Goal: Task Accomplishment & Management: Manage account settings

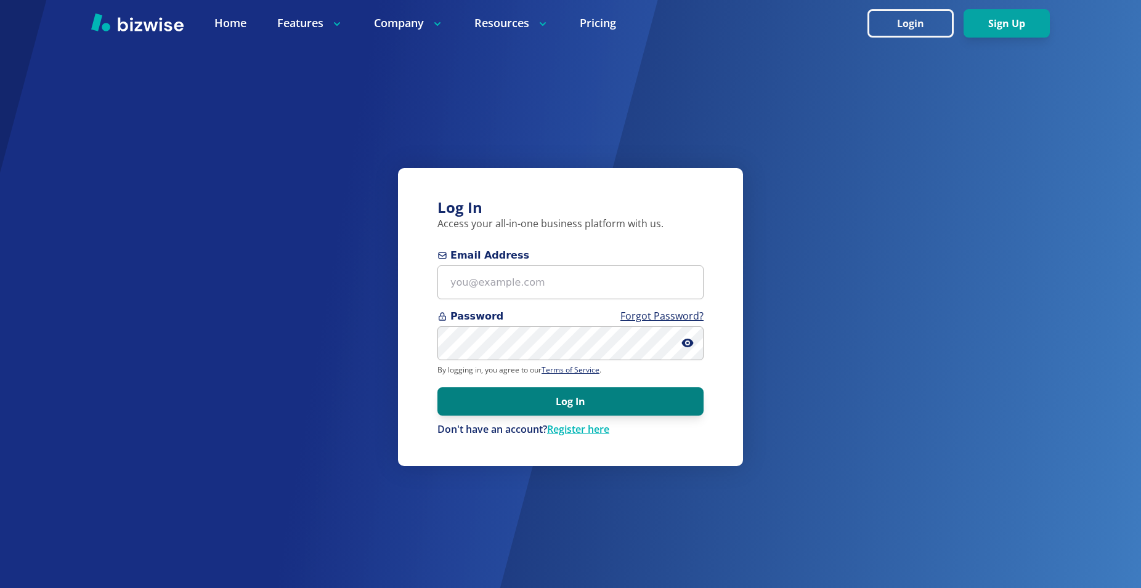
click at [545, 398] on button "Log In" at bounding box center [570, 401] width 266 height 28
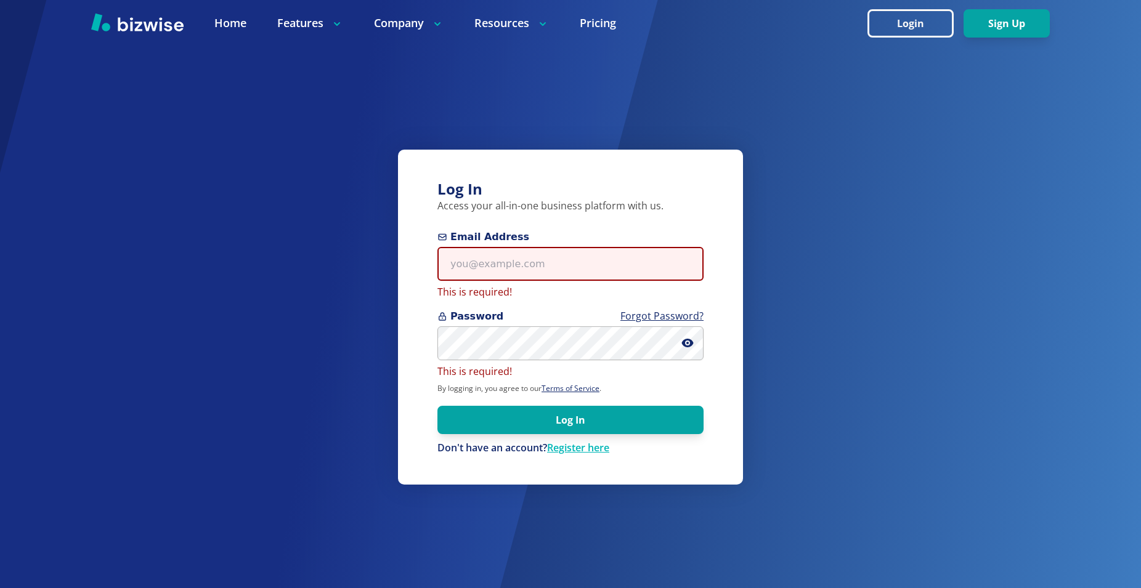
click at [481, 257] on input "Email Address" at bounding box center [570, 264] width 266 height 34
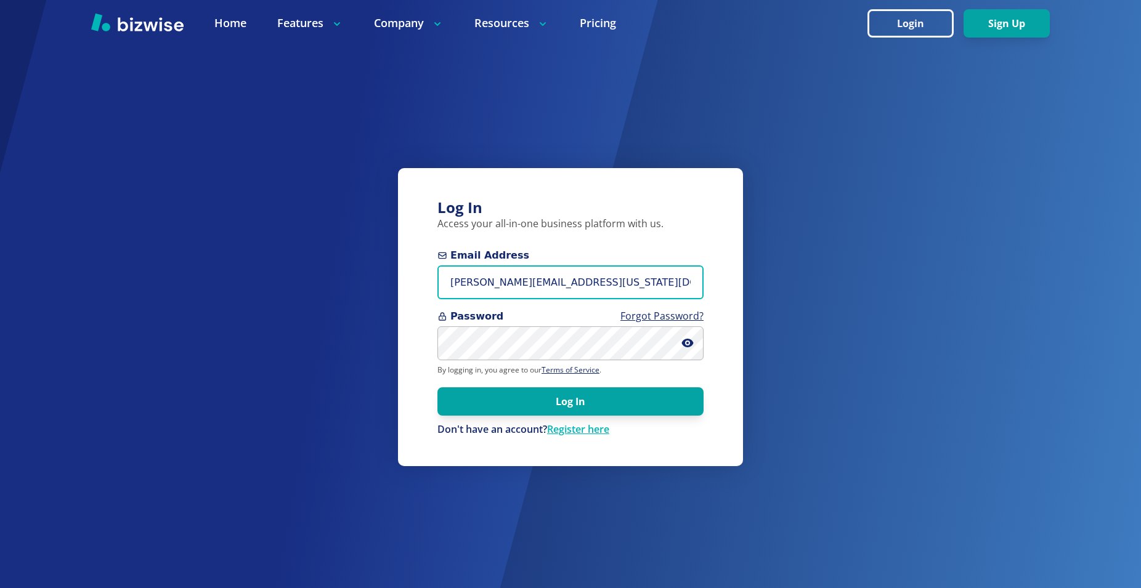
type input "[PERSON_NAME][EMAIL_ADDRESS][US_STATE][DOMAIN_NAME]"
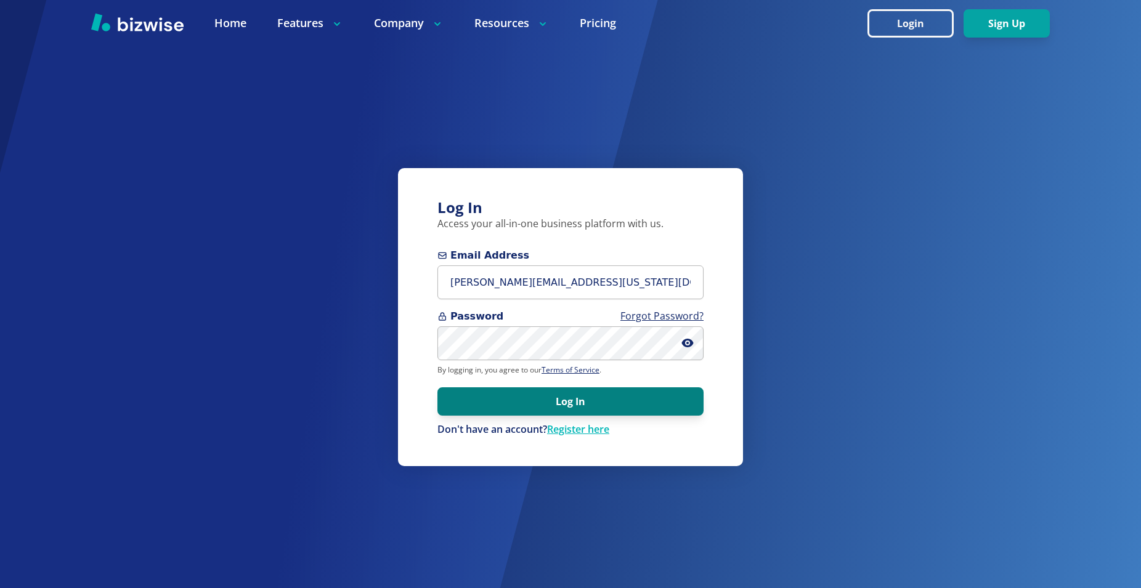
click at [573, 407] on button "Log In" at bounding box center [570, 401] width 266 height 28
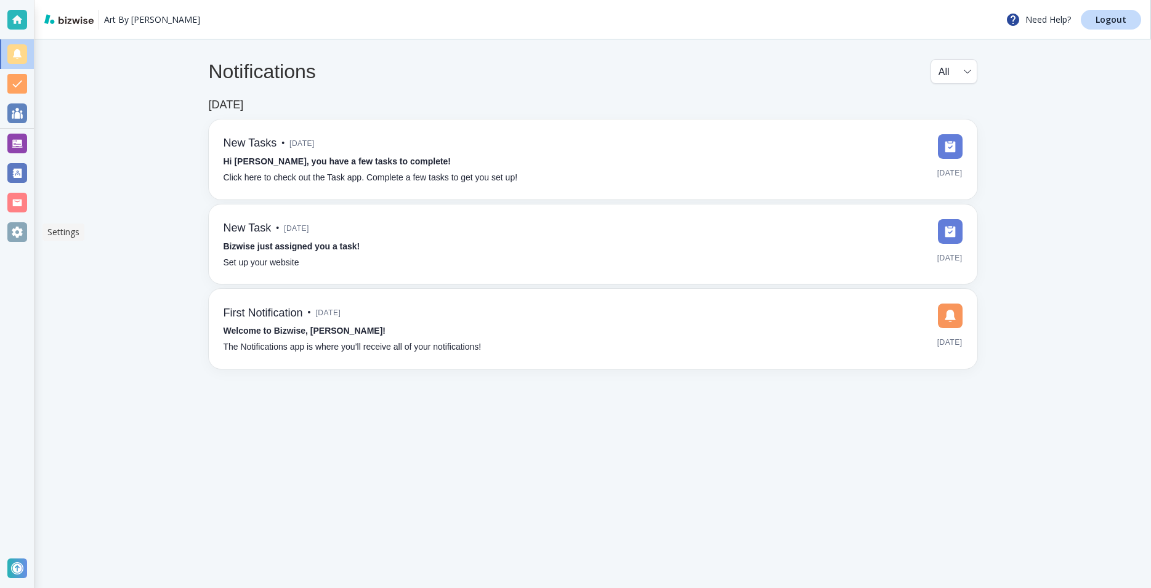
click at [17, 228] on div at bounding box center [17, 232] width 20 height 20
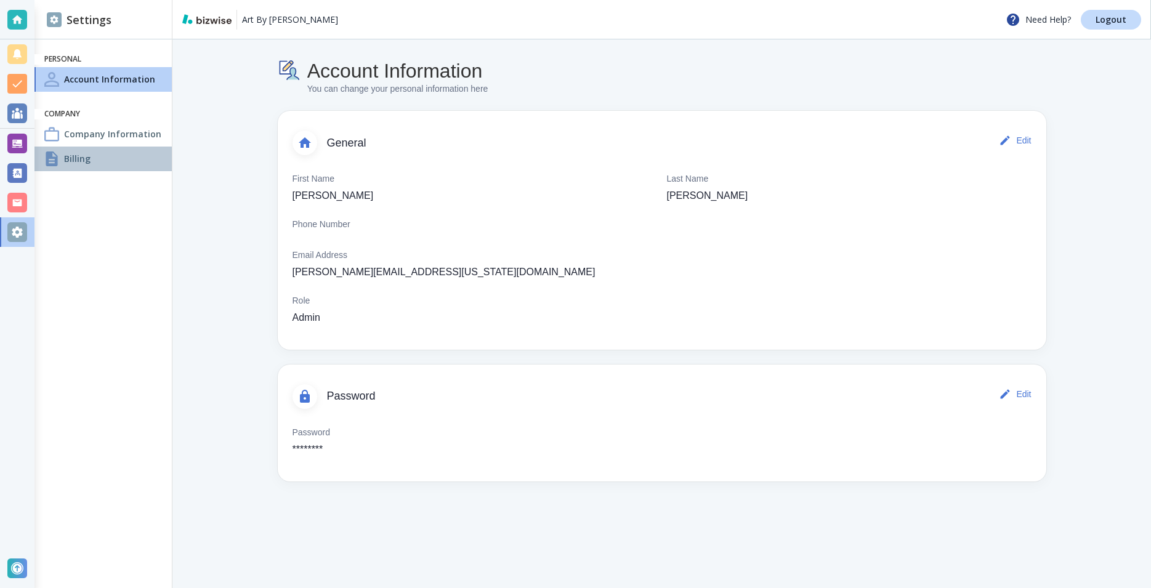
click at [52, 159] on div at bounding box center [51, 158] width 15 height 15
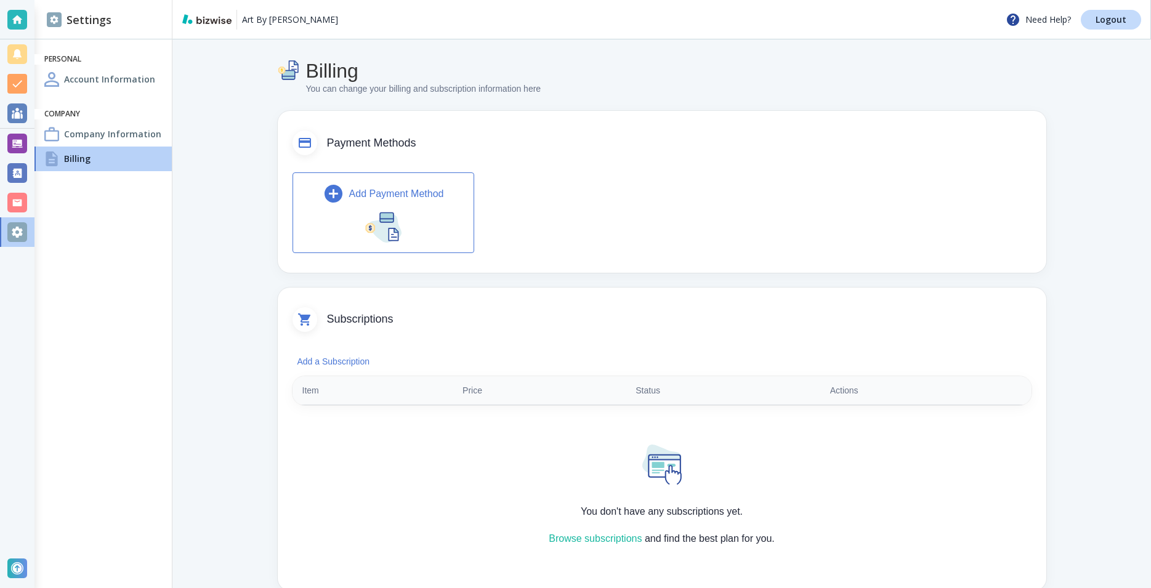
click at [367, 224] on img "button" at bounding box center [383, 225] width 37 height 33
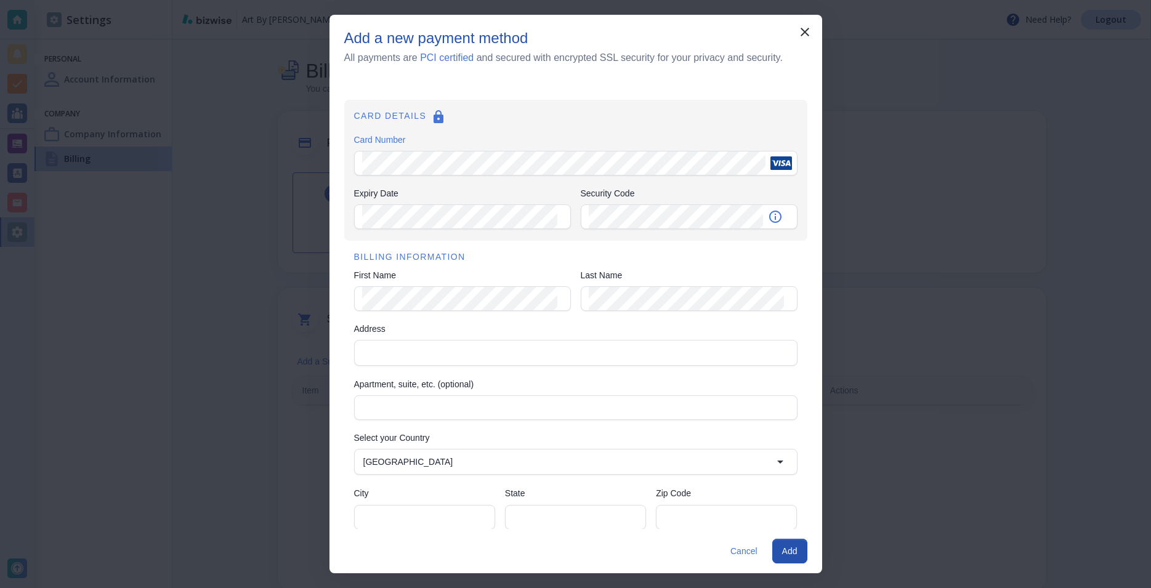
click at [685, 260] on h6 "BILLING INFORMATION" at bounding box center [575, 258] width 443 height 14
click at [581, 216] on div "Security Code" at bounding box center [689, 216] width 217 height 25
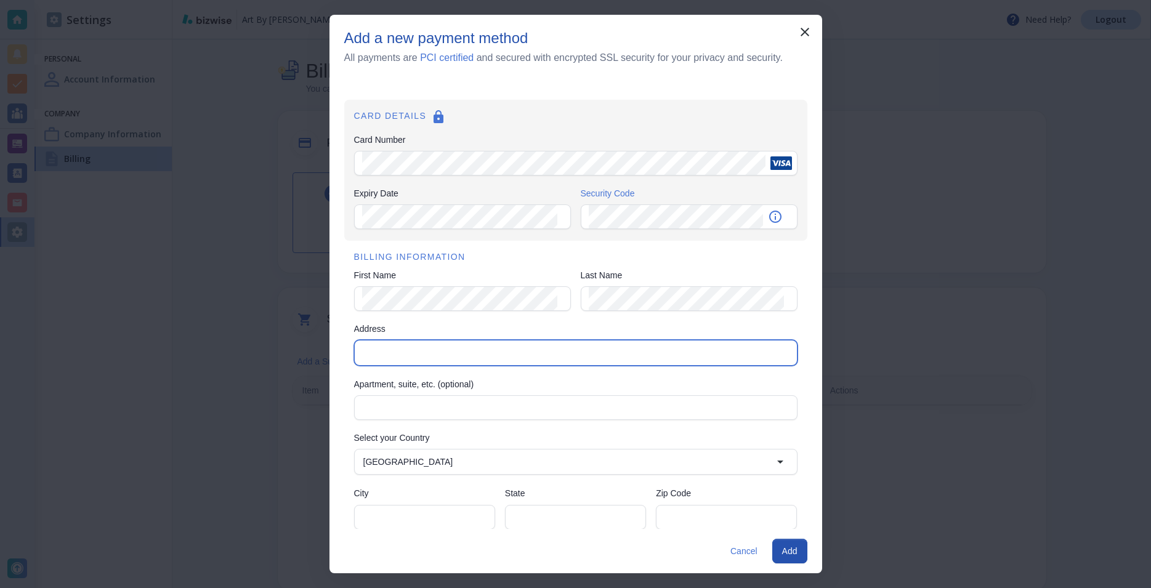
click at [373, 347] on input "Address" at bounding box center [574, 352] width 433 height 17
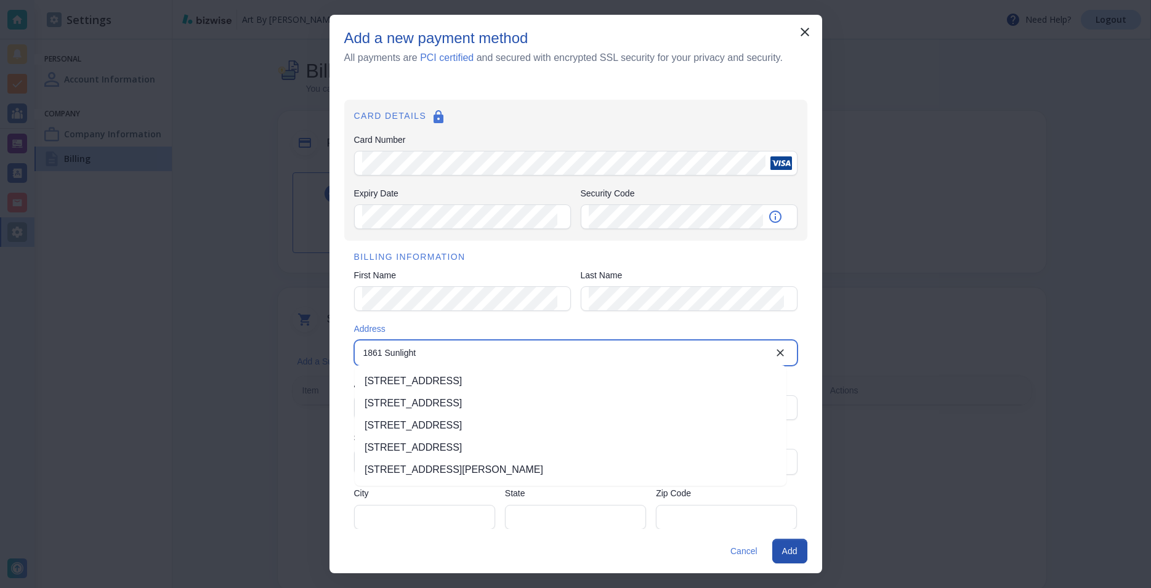
type input "1861 Sunlight"
type input "US"
type input "Longmont"
type input "CO"
type input "80504"
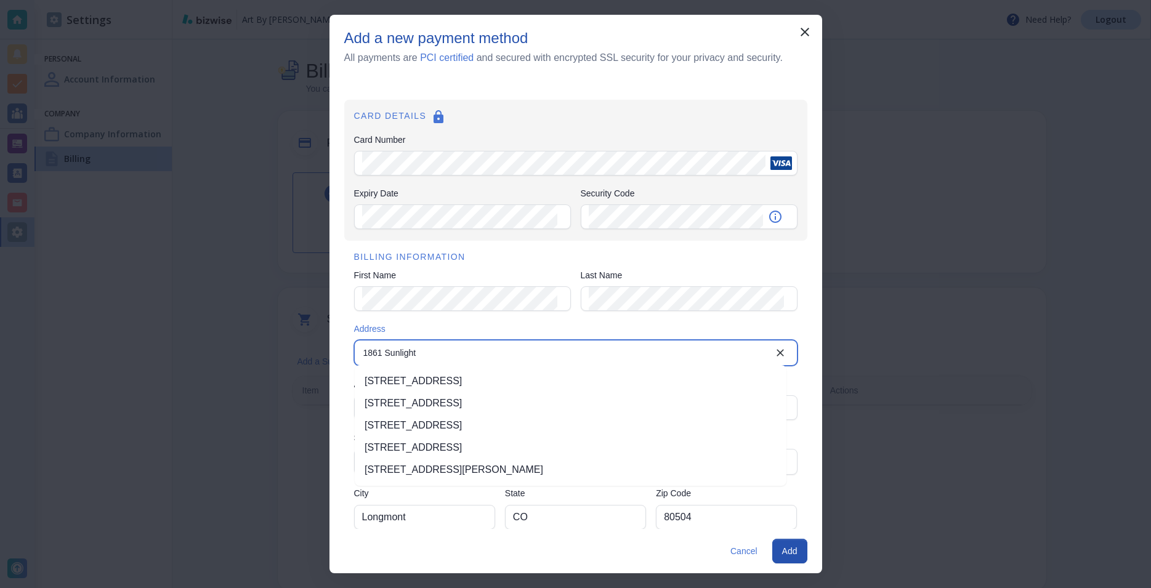
type input "1861 Sunlight Drive"
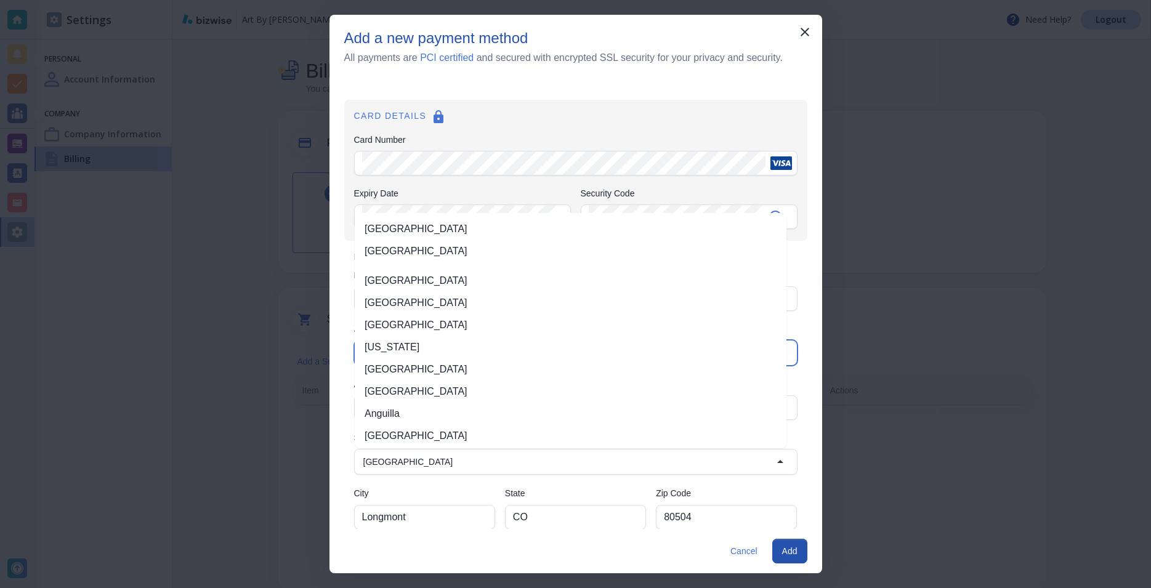
type input "United States"
click at [783, 549] on button "Add" at bounding box center [789, 551] width 35 height 25
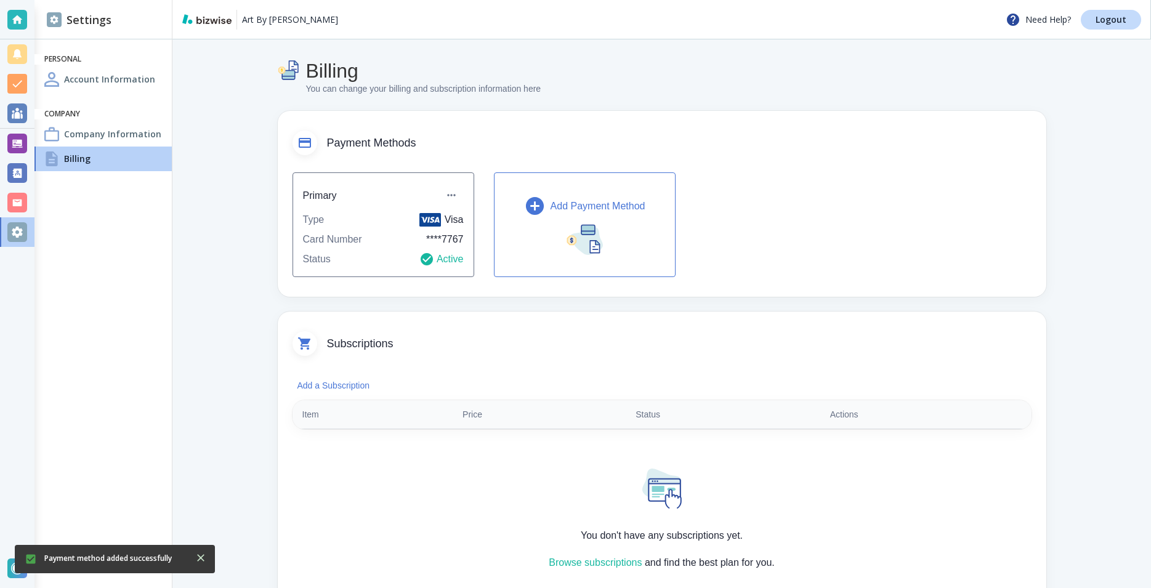
click at [529, 207] on icon "button" at bounding box center [535, 206] width 22 height 22
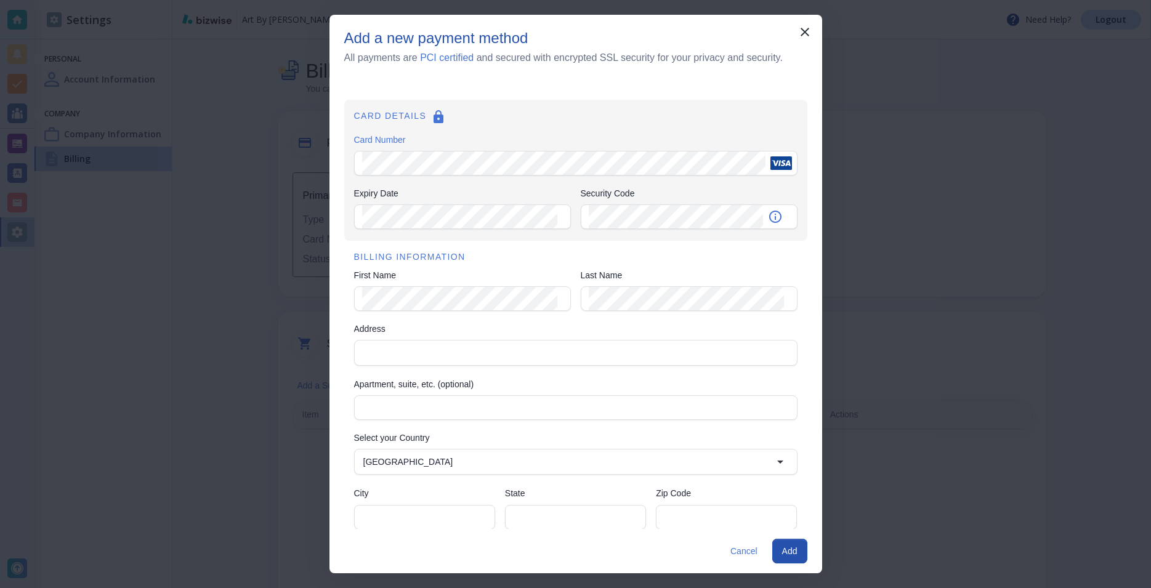
click at [543, 246] on div "BILLING INFORMATION First Name First Name Last Name Last Name Address Address A…" at bounding box center [575, 391] width 463 height 301
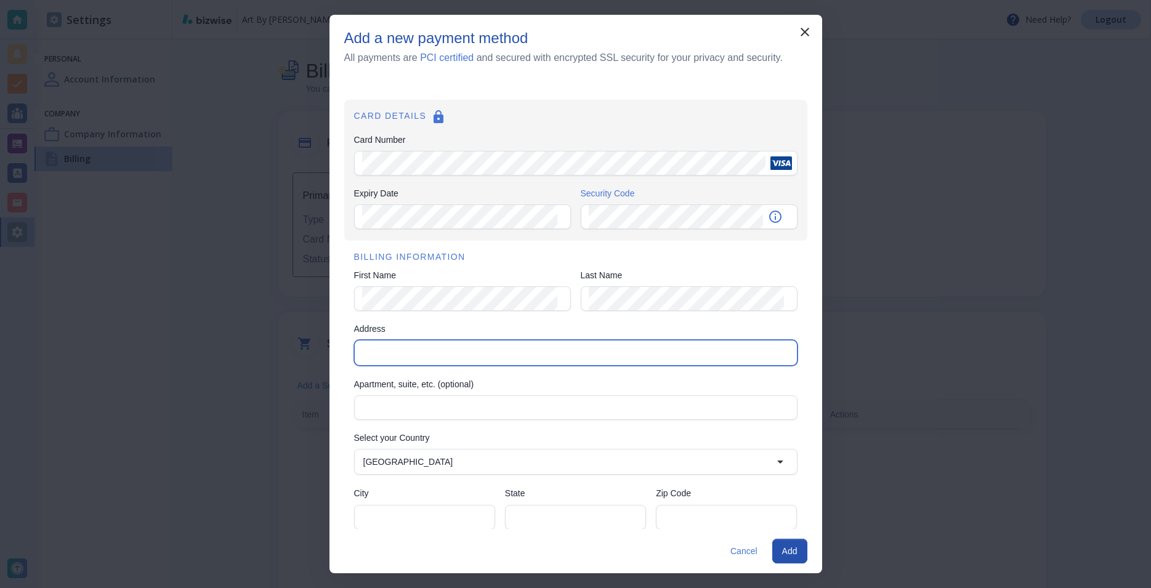
click at [359, 354] on input "Address" at bounding box center [574, 352] width 433 height 17
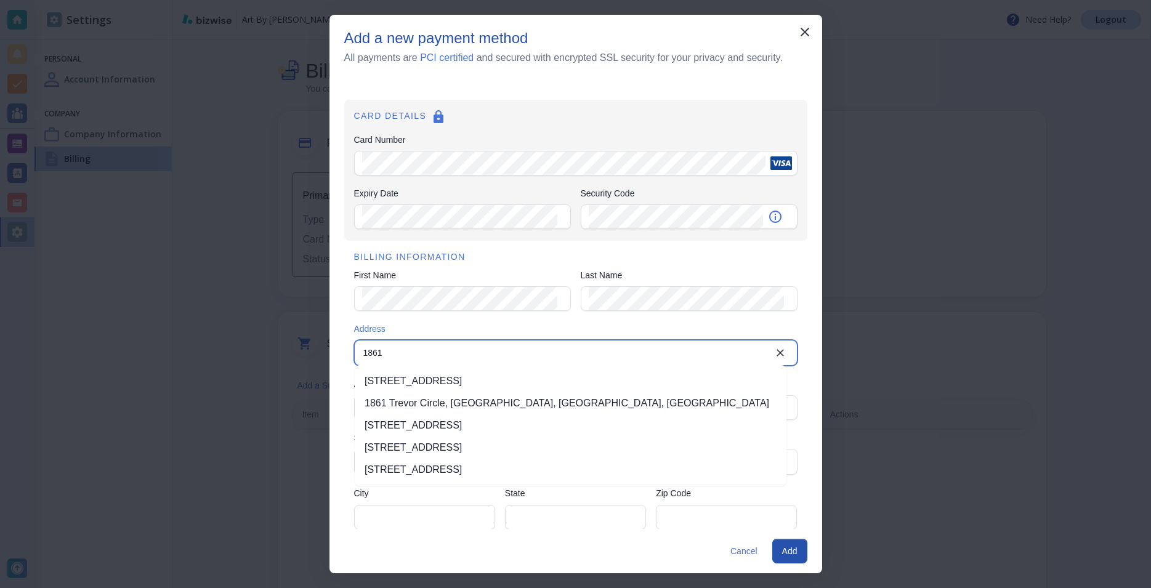
click at [407, 427] on li "1861 Sunlight Drive, Longmont, CO, USA" at bounding box center [571, 425] width 432 height 22
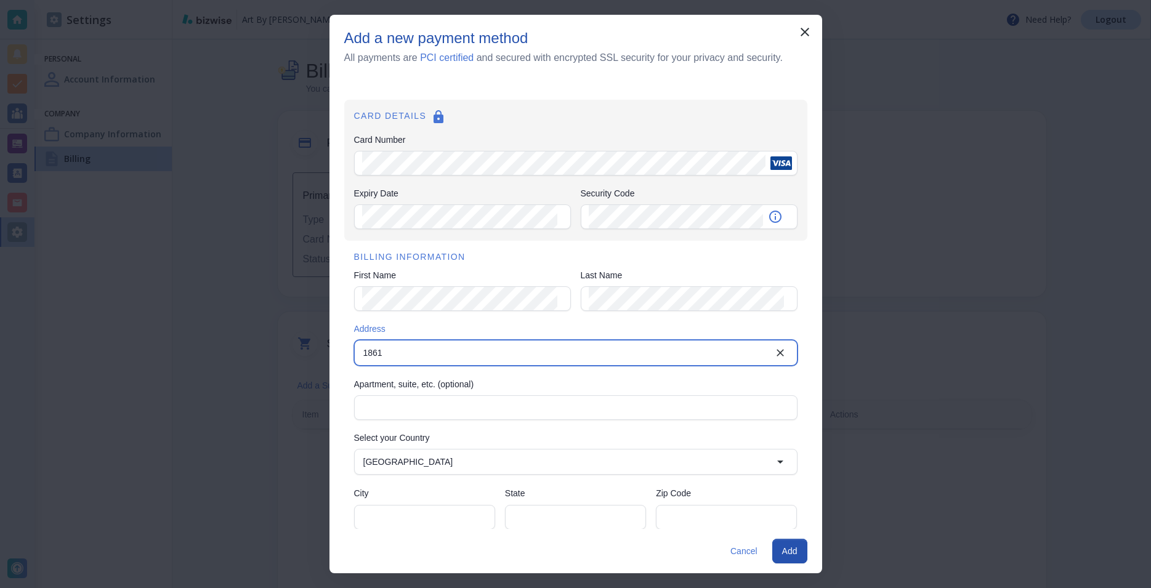
type input "1861 Sunlight Drive"
type input "Longmont"
type input "CO"
type input "80504"
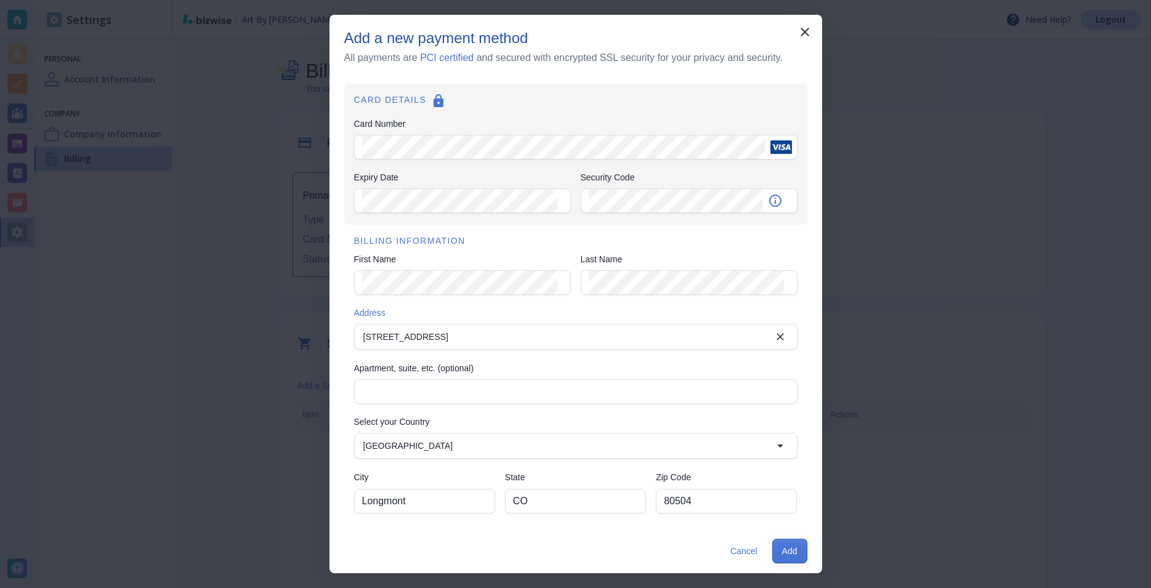
click at [796, 550] on button "Add" at bounding box center [789, 551] width 35 height 25
